Goal: Information Seeking & Learning: Learn about a topic

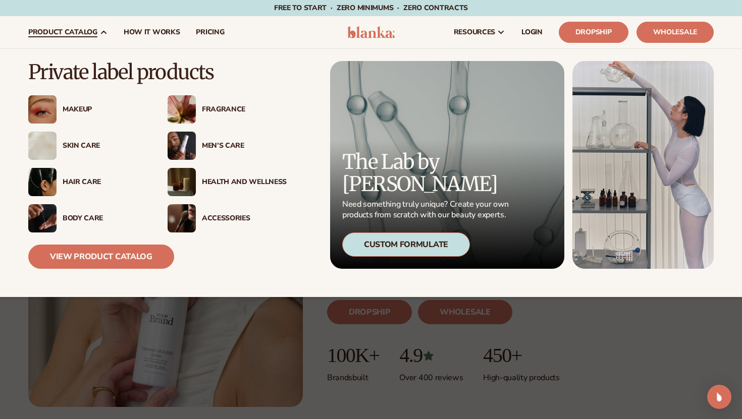
click at [77, 111] on div "Makeup" at bounding box center [105, 109] width 85 height 9
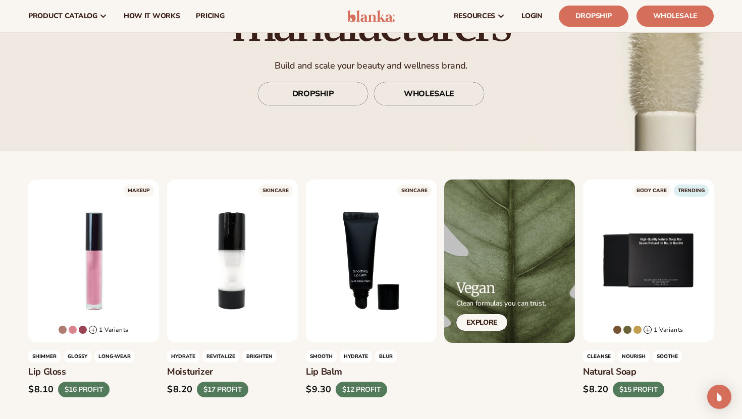
scroll to position [129, 0]
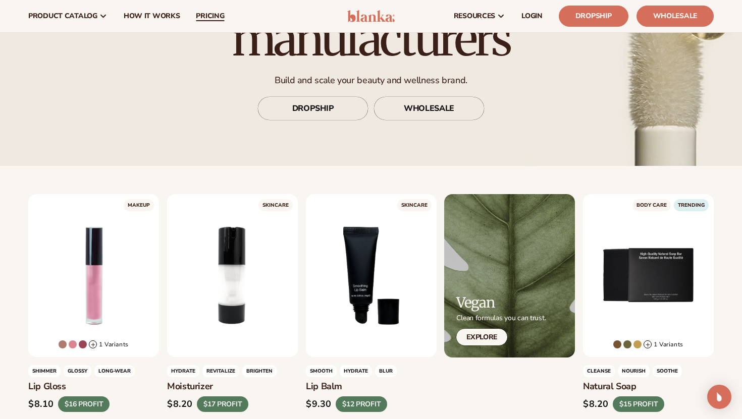
click at [203, 18] on span "pricing" at bounding box center [210, 16] width 28 height 8
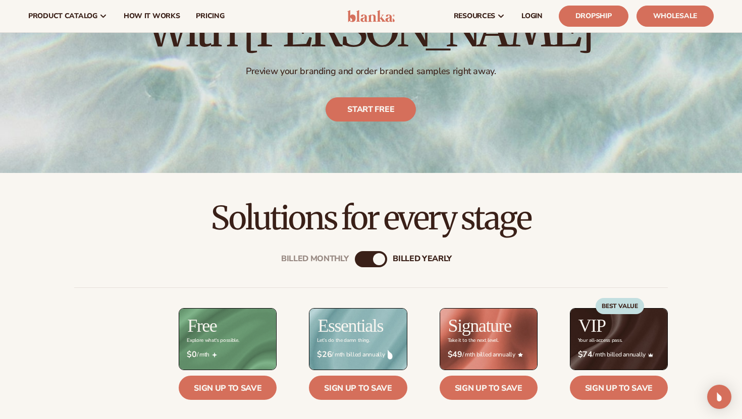
scroll to position [91, 0]
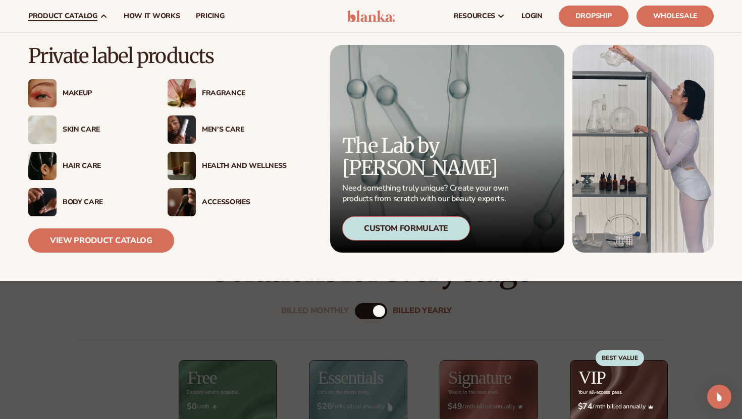
click at [213, 199] on div "Accessories" at bounding box center [244, 202] width 85 height 9
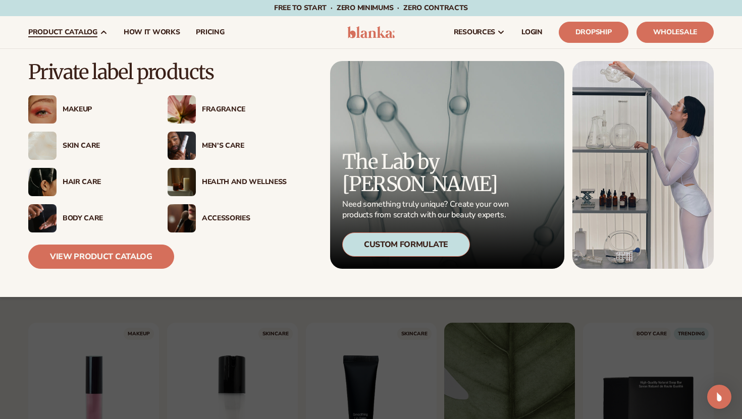
click at [201, 217] on div "Accessories" at bounding box center [241, 219] width 91 height 9
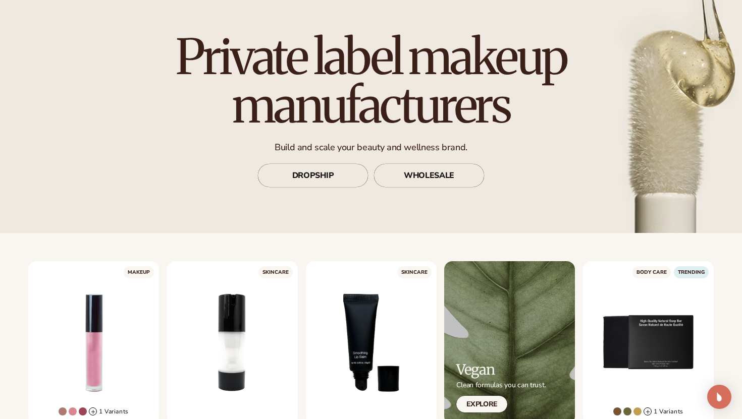
scroll to position [66, 0]
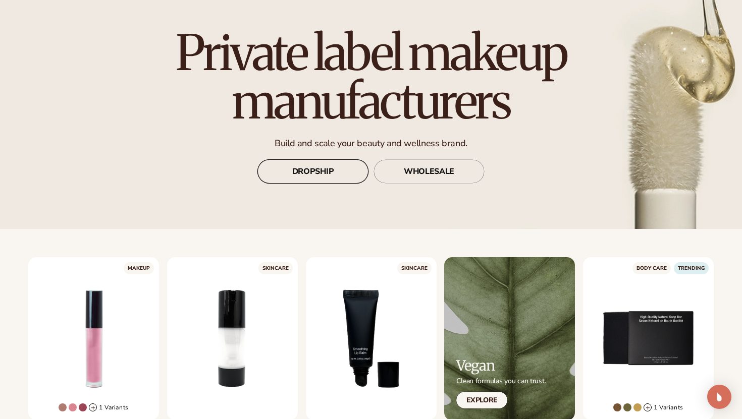
click at [321, 168] on link "DROPSHIP" at bounding box center [312, 172] width 111 height 24
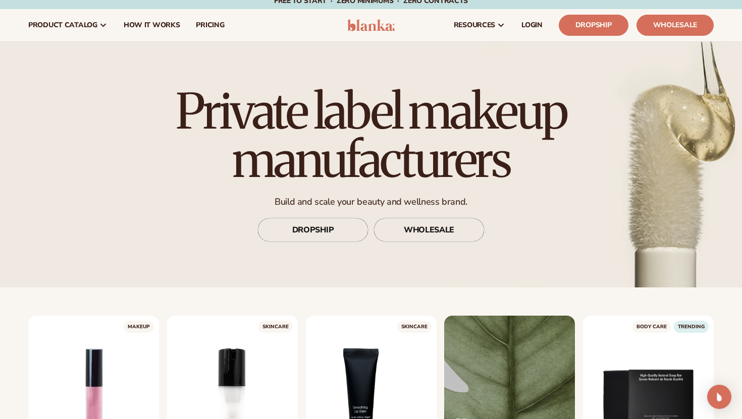
scroll to position [0, 0]
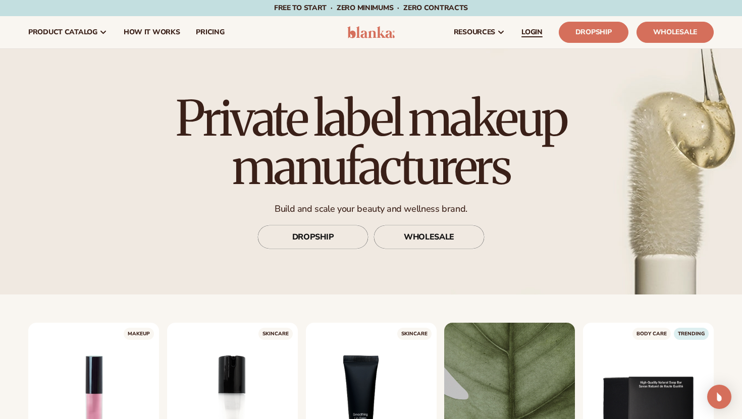
click at [535, 35] on span "LOGIN" at bounding box center [531, 32] width 21 height 8
